Goal: Information Seeking & Learning: Find specific fact

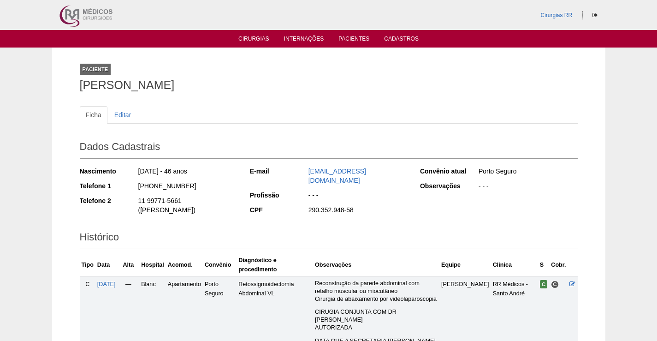
scroll to position [231, 0]
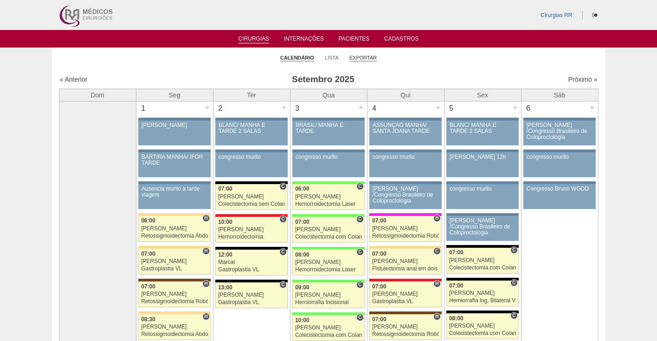
drag, startPoint x: 365, startPoint y: 58, endPoint x: 369, endPoint y: 61, distance: 4.9
click at [366, 59] on link "Exportar" at bounding box center [363, 57] width 28 height 7
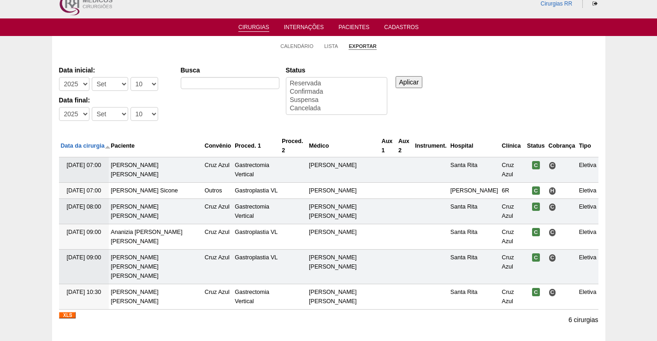
scroll to position [15, 0]
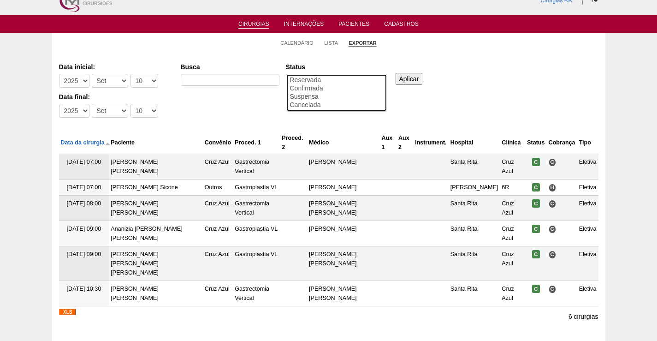
select select "conf"
click at [307, 89] on option "Confirmada" at bounding box center [336, 88] width 95 height 8
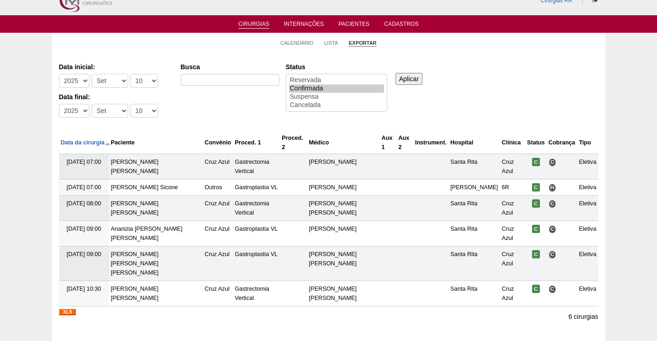
click at [65, 308] on img at bounding box center [67, 311] width 17 height 6
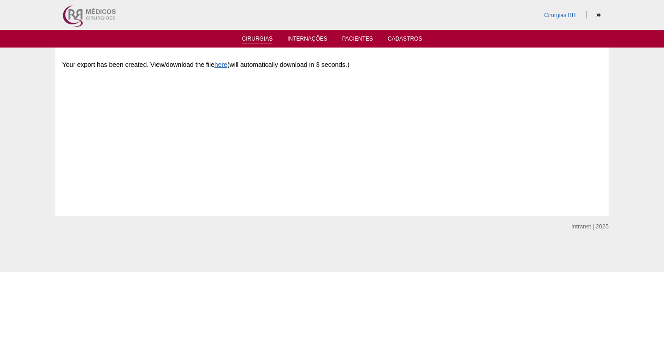
click at [259, 37] on link "Cirurgias" at bounding box center [257, 40] width 31 height 8
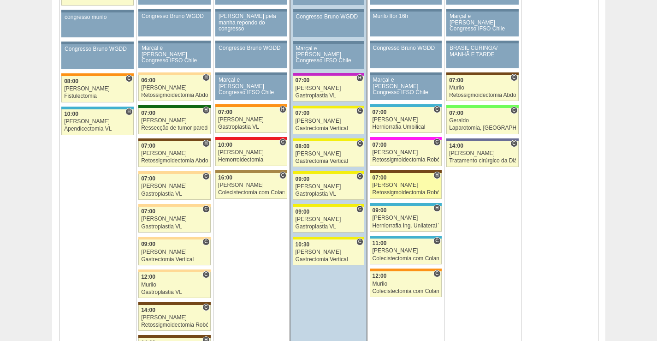
scroll to position [461, 0]
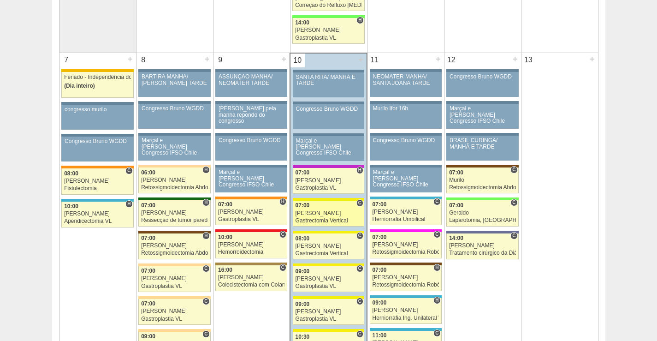
click at [332, 208] on div "07:00" at bounding box center [329, 205] width 66 height 6
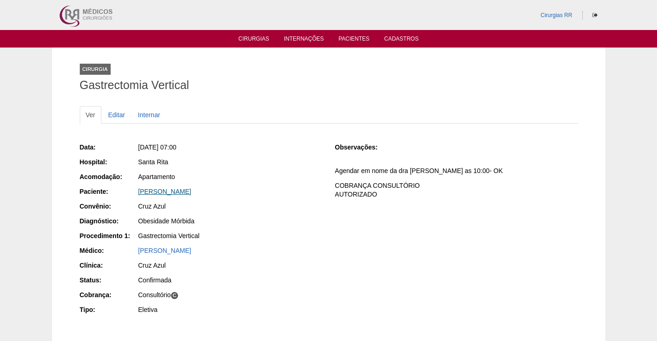
click at [169, 193] on link "Etiene da Silva Jacinto" at bounding box center [164, 191] width 53 height 7
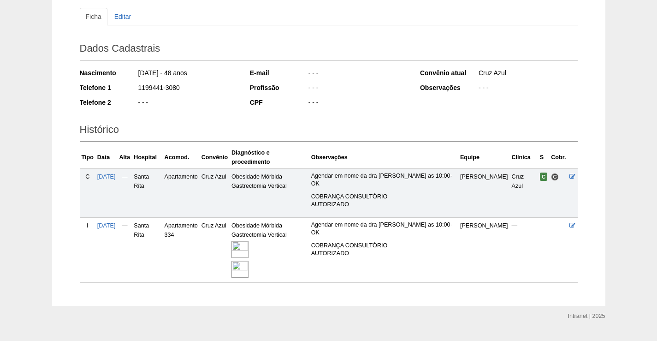
scroll to position [101, 0]
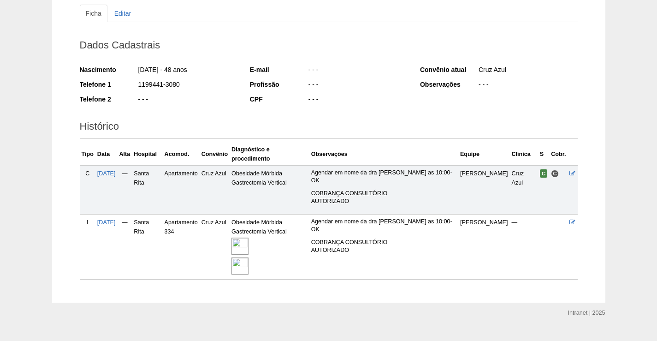
click at [249, 237] on img at bounding box center [239, 245] width 17 height 17
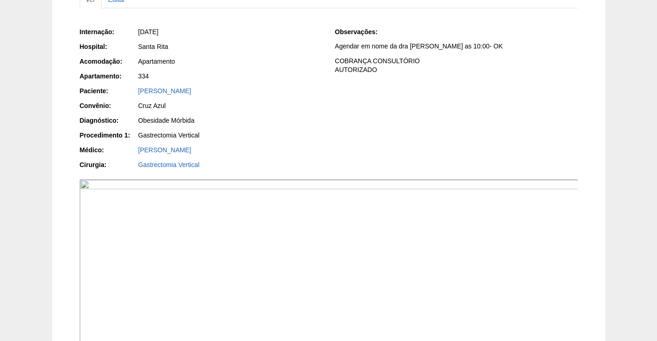
scroll to position [231, 0]
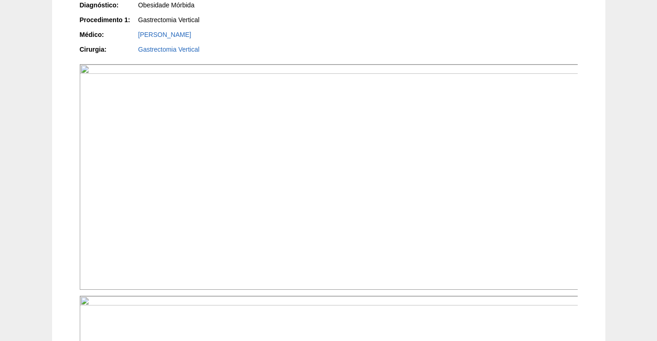
click at [363, 257] on img at bounding box center [329, 176] width 499 height 225
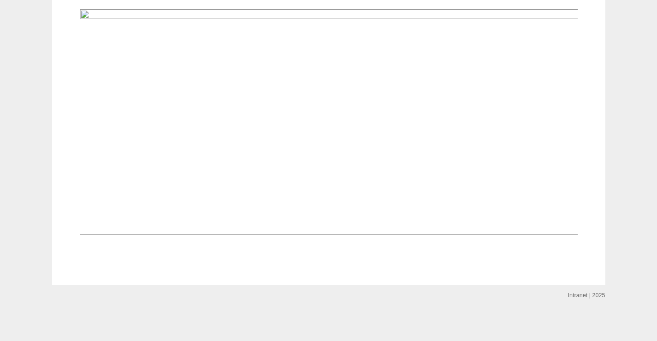
scroll to position [1429, 0]
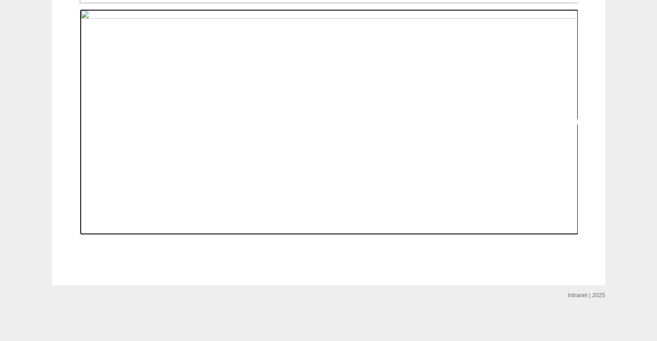
drag, startPoint x: 437, startPoint y: 240, endPoint x: 592, endPoint y: 142, distance: 184.1
click at [438, 235] on img at bounding box center [329, 121] width 499 height 225
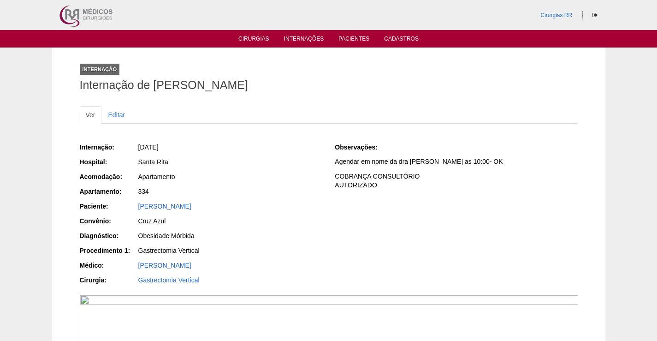
scroll to position [1429, 0]
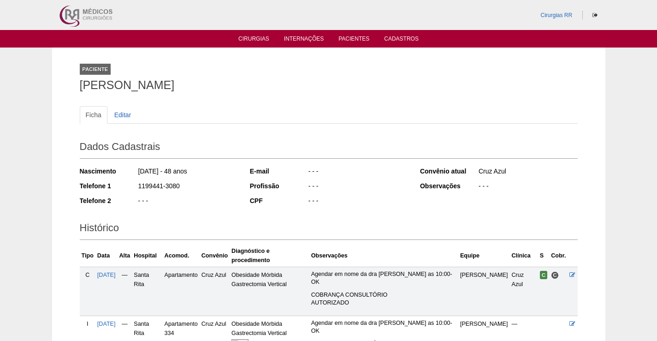
drag, startPoint x: 208, startPoint y: 80, endPoint x: 99, endPoint y: 106, distance: 111.9
click at [71, 84] on div "Paciente [PERSON_NAME] Ficha Editar Dados Cadastrais Nascimento [DATE] - 48 ano…" at bounding box center [328, 225] width 553 height 356
copy h1 "[PERSON_NAME]"
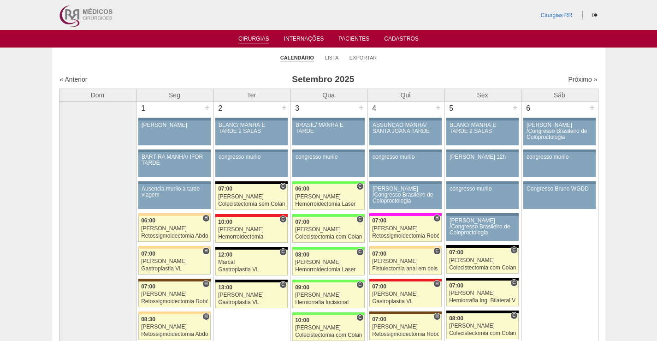
scroll to position [461, 0]
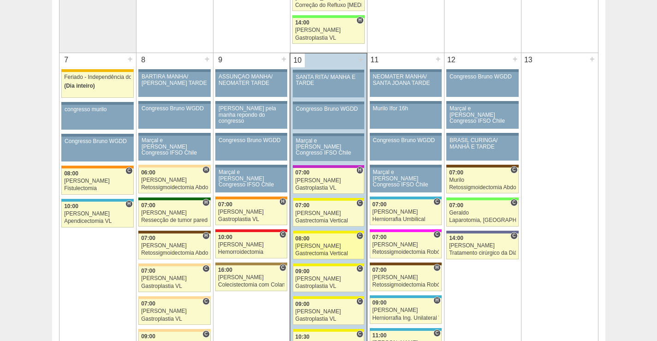
click at [330, 236] on div "08:00" at bounding box center [329, 239] width 66 height 6
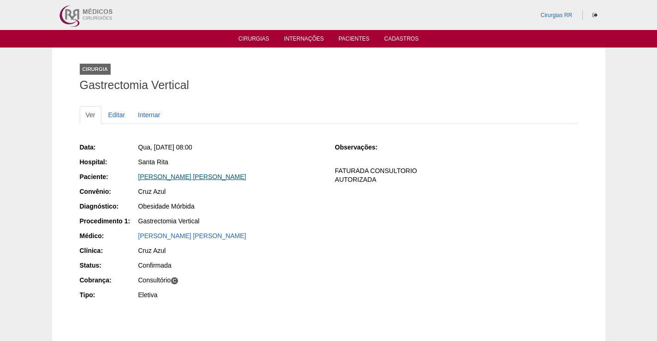
click at [184, 179] on link "Karen Helena da Costa" at bounding box center [192, 176] width 108 height 7
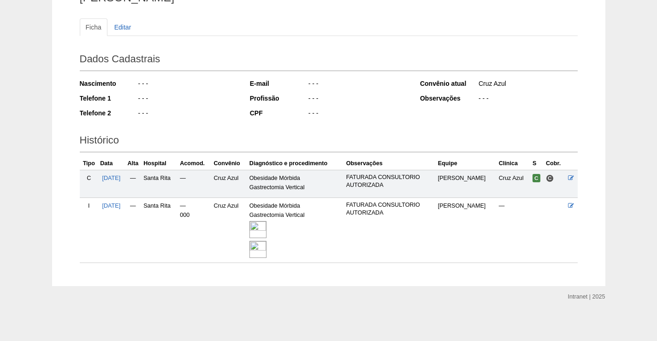
scroll to position [89, 0]
click at [267, 224] on img at bounding box center [257, 228] width 17 height 17
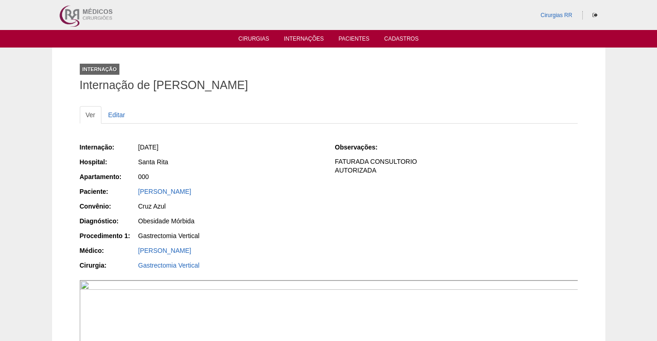
scroll to position [184, 0]
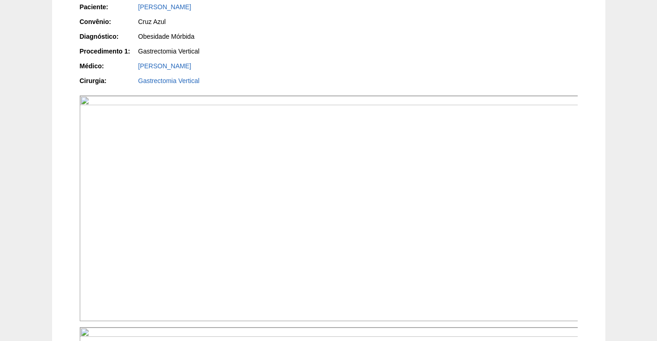
click at [456, 245] on img at bounding box center [329, 207] width 499 height 225
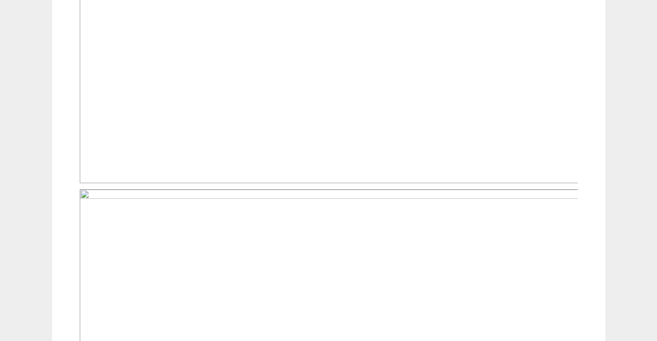
scroll to position [323, 0]
click at [444, 288] on img at bounding box center [329, 301] width 499 height 225
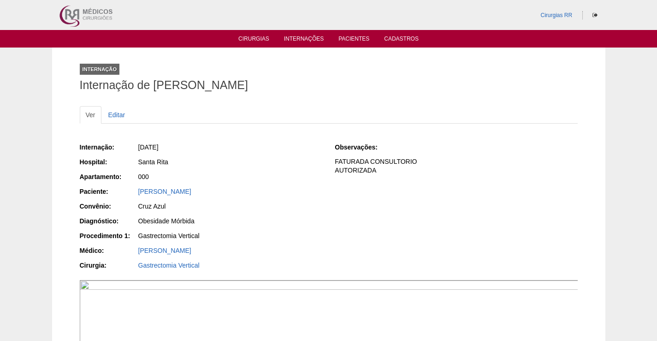
scroll to position [323, 0]
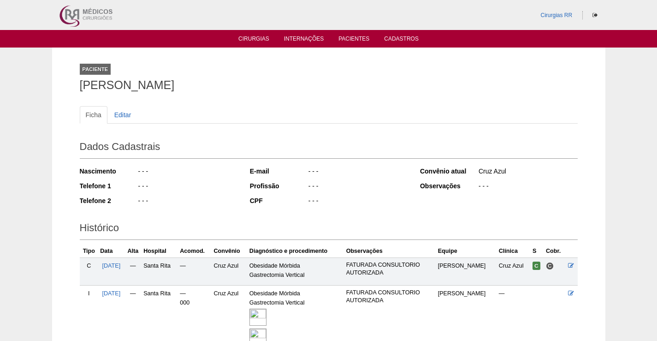
scroll to position [89, 0]
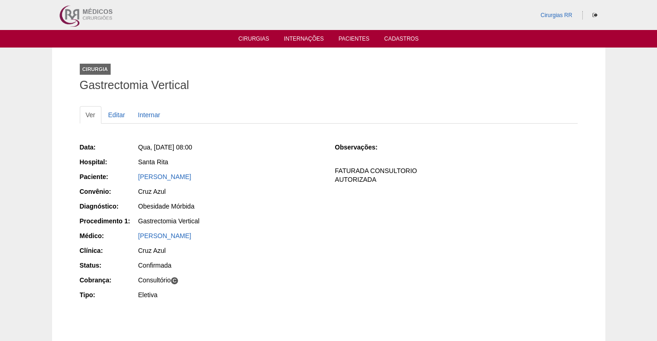
drag, startPoint x: 211, startPoint y: 178, endPoint x: 130, endPoint y: 180, distance: 81.2
click at [127, 174] on div "Paciente: Karen Helena da Costa" at bounding box center [201, 178] width 243 height 12
copy div "Paciente: Karen Helena da Costa"
click at [190, 176] on link "[PERSON_NAME]" at bounding box center [164, 176] width 53 height 7
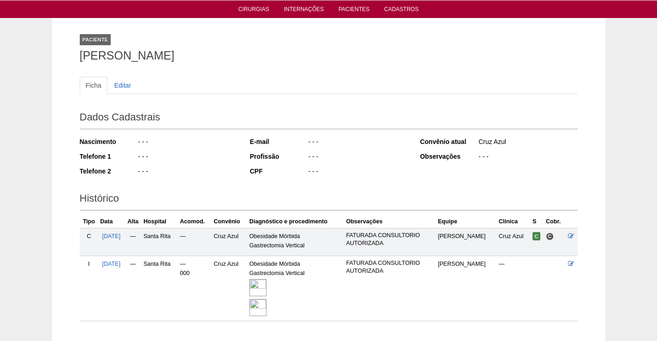
scroll to position [46, 0]
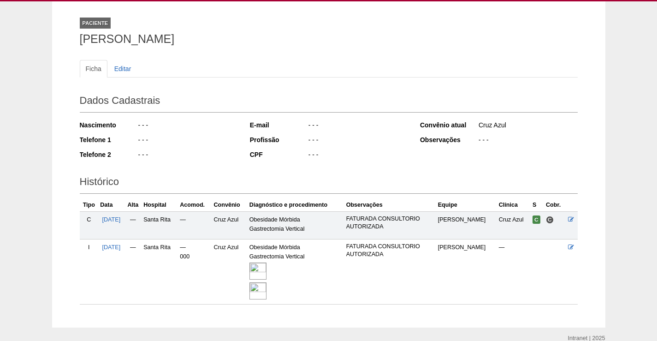
click at [267, 264] on img at bounding box center [257, 270] width 17 height 17
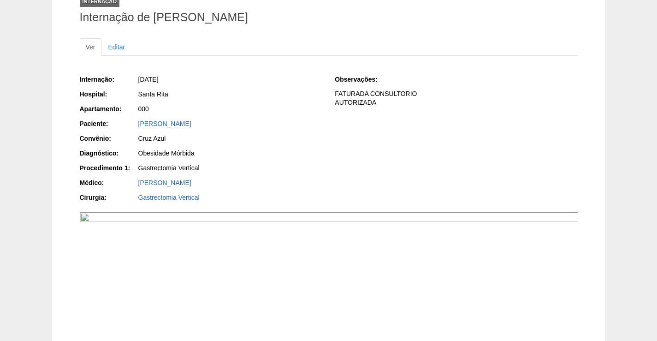
scroll to position [138, 0]
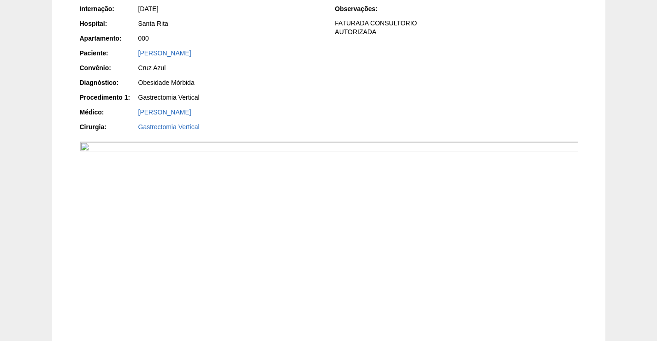
click at [388, 255] on img at bounding box center [329, 254] width 499 height 225
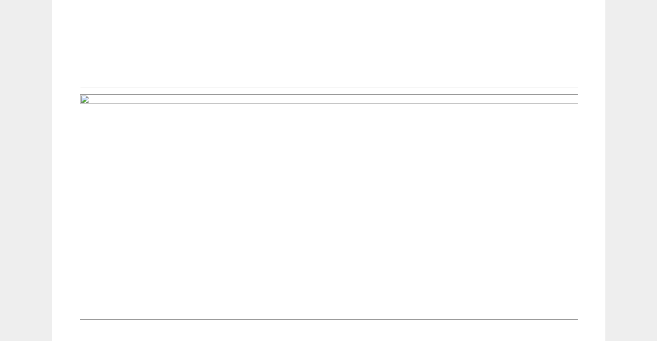
scroll to position [461, 0]
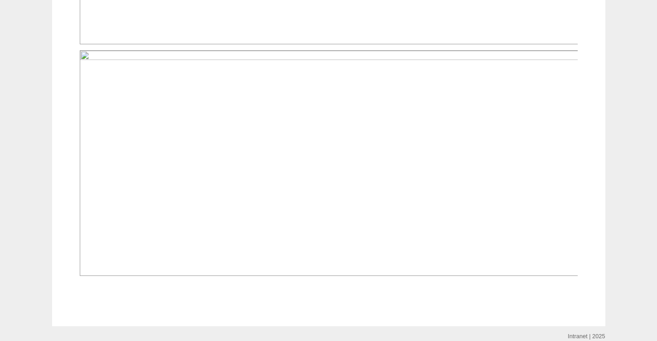
click at [408, 179] on img at bounding box center [329, 162] width 499 height 225
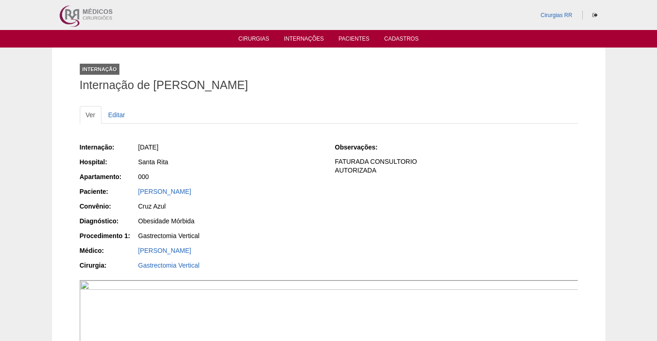
scroll to position [461, 0]
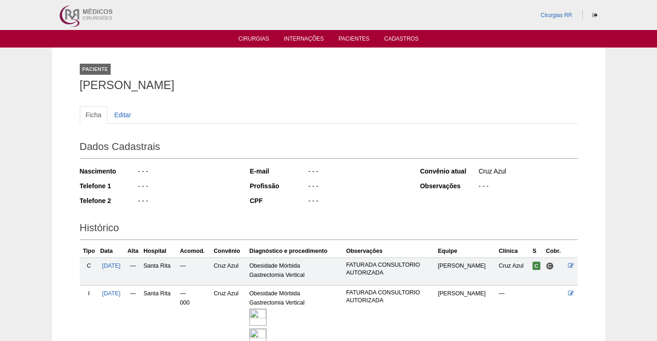
scroll to position [46, 0]
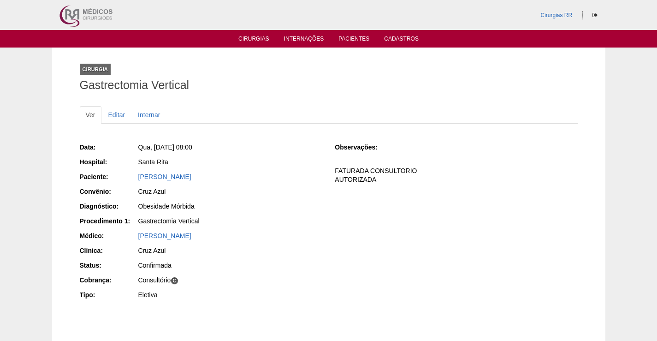
drag, startPoint x: 218, startPoint y: 176, endPoint x: 123, endPoint y: 179, distance: 95.0
click at [124, 179] on div "Paciente: Karen Helena da Costa" at bounding box center [201, 178] width 243 height 12
copy div "Paciente: Karen Helena da Costa"
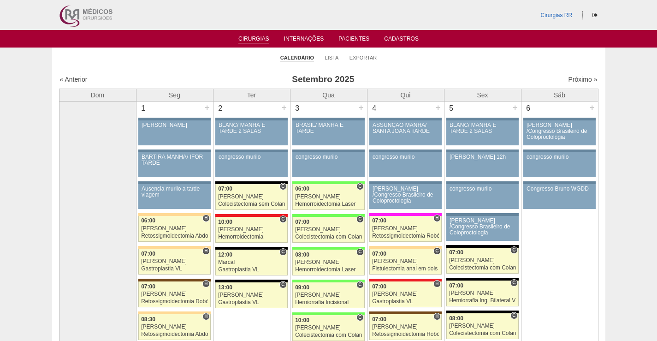
scroll to position [461, 0]
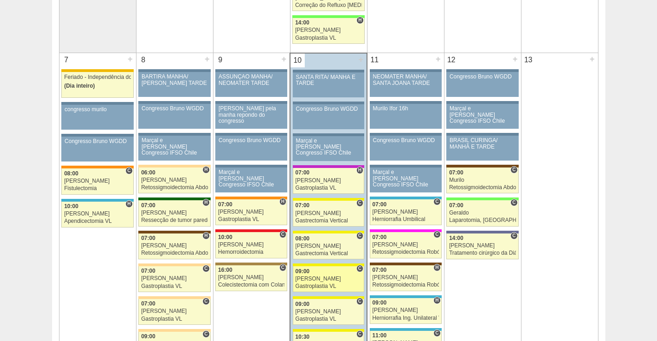
click at [340, 282] on link "88037 Paulo Regina C 09:00 Paulo Regina Gastroplastia VL Hospital Santa Rita Cr…" at bounding box center [328, 279] width 71 height 26
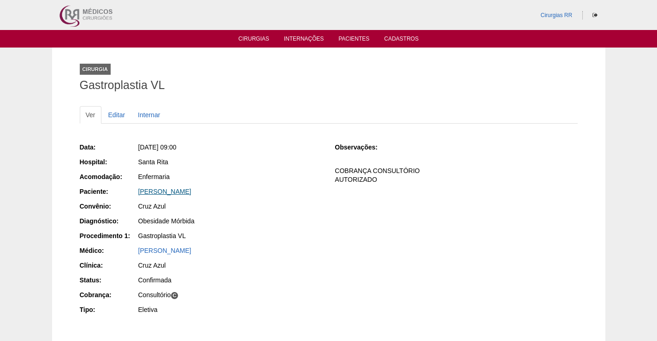
click at [191, 192] on link "[PERSON_NAME]" at bounding box center [164, 191] width 53 height 7
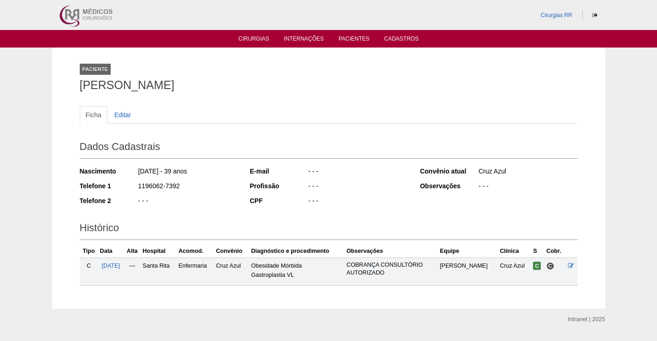
drag, startPoint x: 228, startPoint y: 80, endPoint x: 71, endPoint y: 72, distance: 157.4
click at [71, 72] on div "Paciente [PERSON_NAME] Ficha Editar Dados Cadastrais Nascimento [DATE] - 39 ano…" at bounding box center [328, 177] width 553 height 261
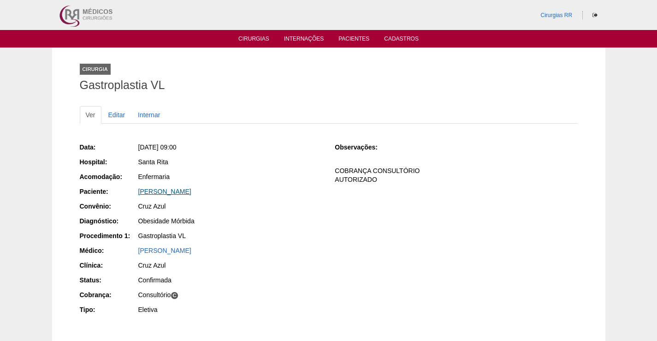
drag, startPoint x: 229, startPoint y: 190, endPoint x: 139, endPoint y: 194, distance: 90.0
click at [139, 194] on div "[PERSON_NAME]" at bounding box center [230, 191] width 184 height 9
copy link "[PERSON_NAME]"
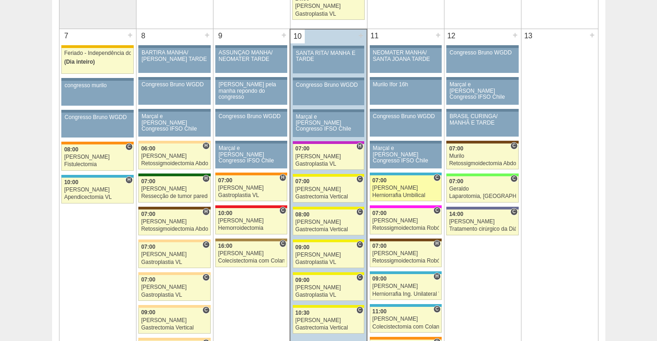
scroll to position [507, 0]
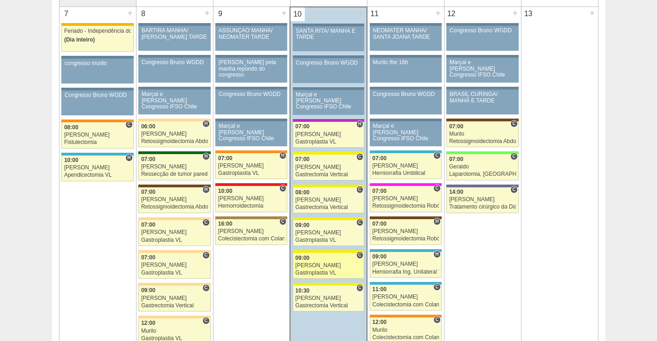
click at [338, 267] on div "[PERSON_NAME]" at bounding box center [329, 265] width 66 height 6
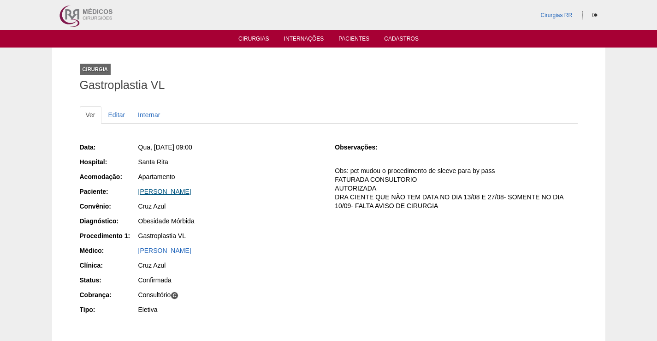
click at [191, 193] on link "[PERSON_NAME]" at bounding box center [164, 191] width 53 height 7
drag, startPoint x: 254, startPoint y: 190, endPoint x: 130, endPoint y: 195, distance: 123.2
click at [135, 184] on div "Data: Qua, 10/09/2025 - 09:00 Hospital: Santa Rita Acomodação: Apartamento Paci…" at bounding box center [201, 229] width 243 height 180
copy link "Amanda Rodrigues Oliveira da Silva"
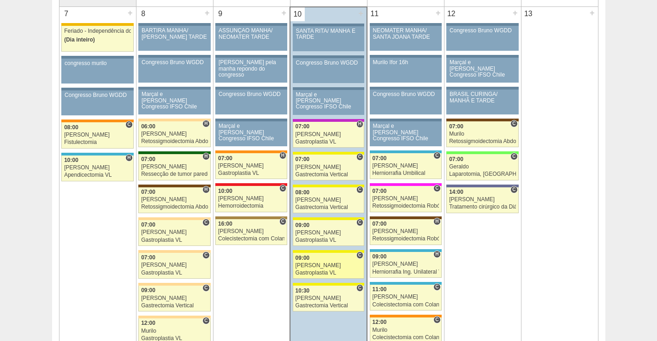
scroll to position [507, 0]
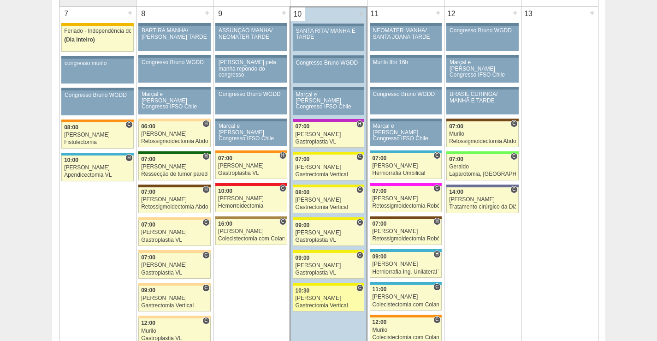
click at [336, 299] on div "[PERSON_NAME]" at bounding box center [329, 298] width 66 height 6
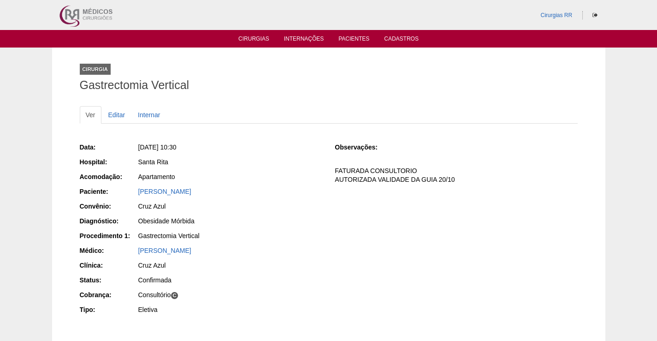
drag, startPoint x: 217, startPoint y: 194, endPoint x: 129, endPoint y: 194, distance: 88.1
click at [130, 194] on div "Paciente: [PERSON_NAME]" at bounding box center [201, 193] width 243 height 12
copy div "Paciente: [PERSON_NAME]"
